Goal: Task Accomplishment & Management: Complete application form

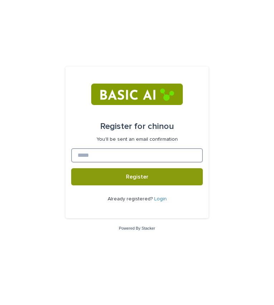
click at [89, 155] on input at bounding box center [136, 155] width 131 height 14
type input "**********"
click at [71, 168] on button "Register" at bounding box center [136, 176] width 131 height 17
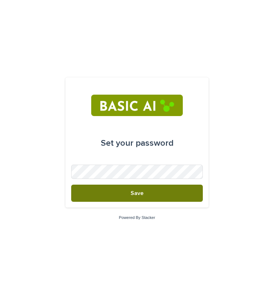
click at [171, 196] on button "Save" at bounding box center [136, 193] width 131 height 17
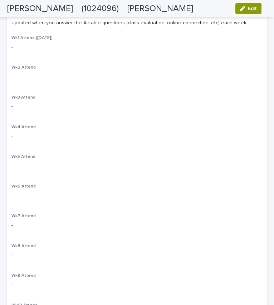
scroll to position [411, 0]
click at [168, 184] on p "Wk6 Attend" at bounding box center [136, 186] width 251 height 5
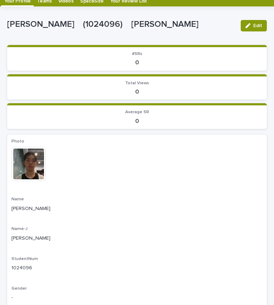
scroll to position [0, 0]
